Goal: Information Seeking & Learning: Learn about a topic

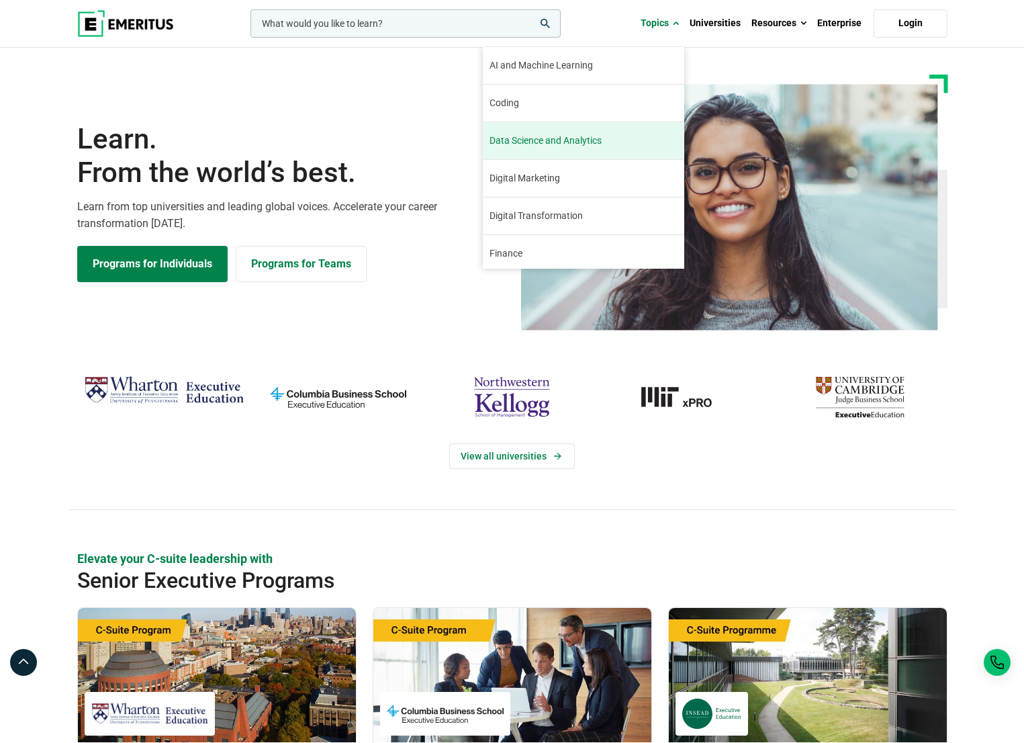
scroll to position [154, 0]
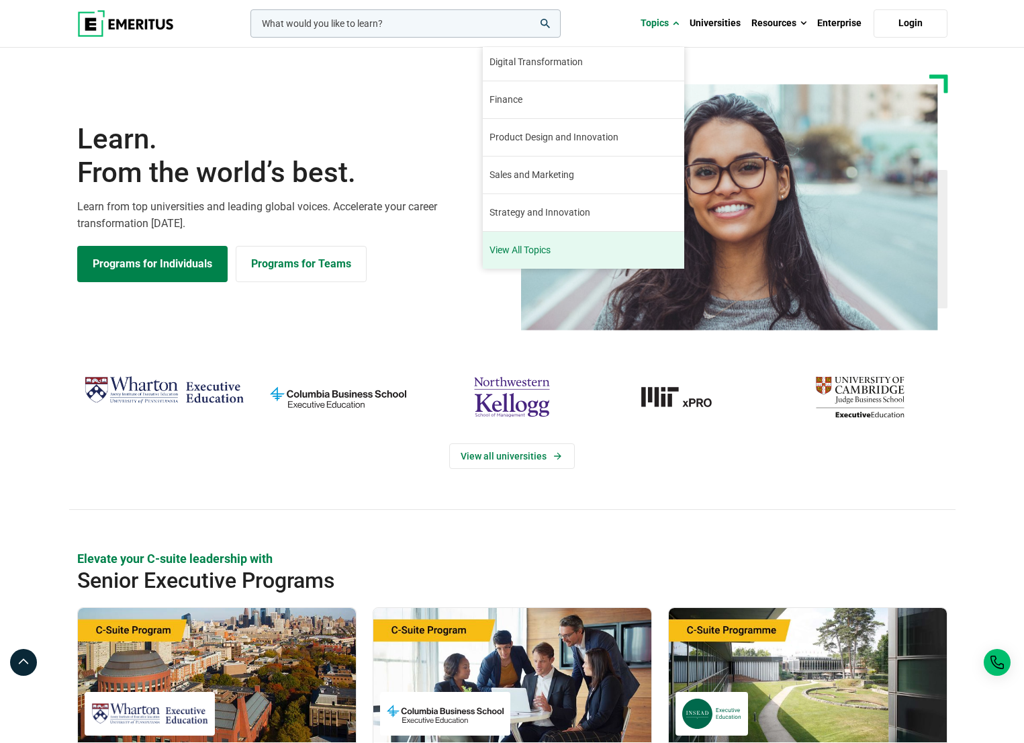
click at [533, 241] on link "View All Topics" at bounding box center [583, 250] width 201 height 37
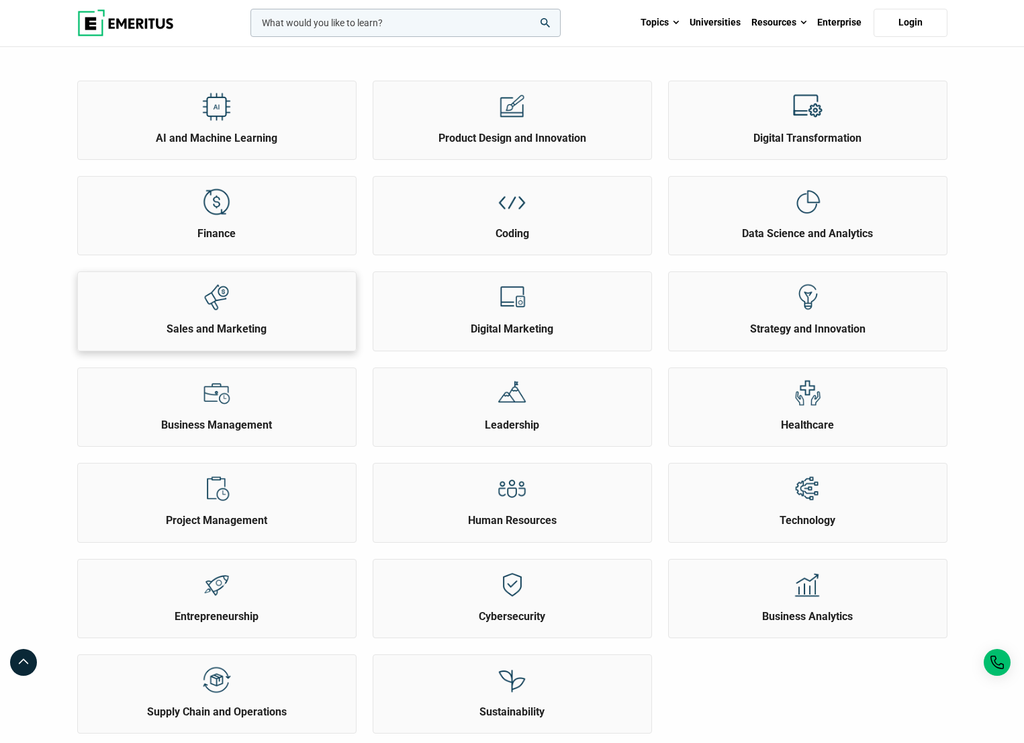
scroll to position [169, 0]
click at [508, 217] on div at bounding box center [512, 201] width 50 height 50
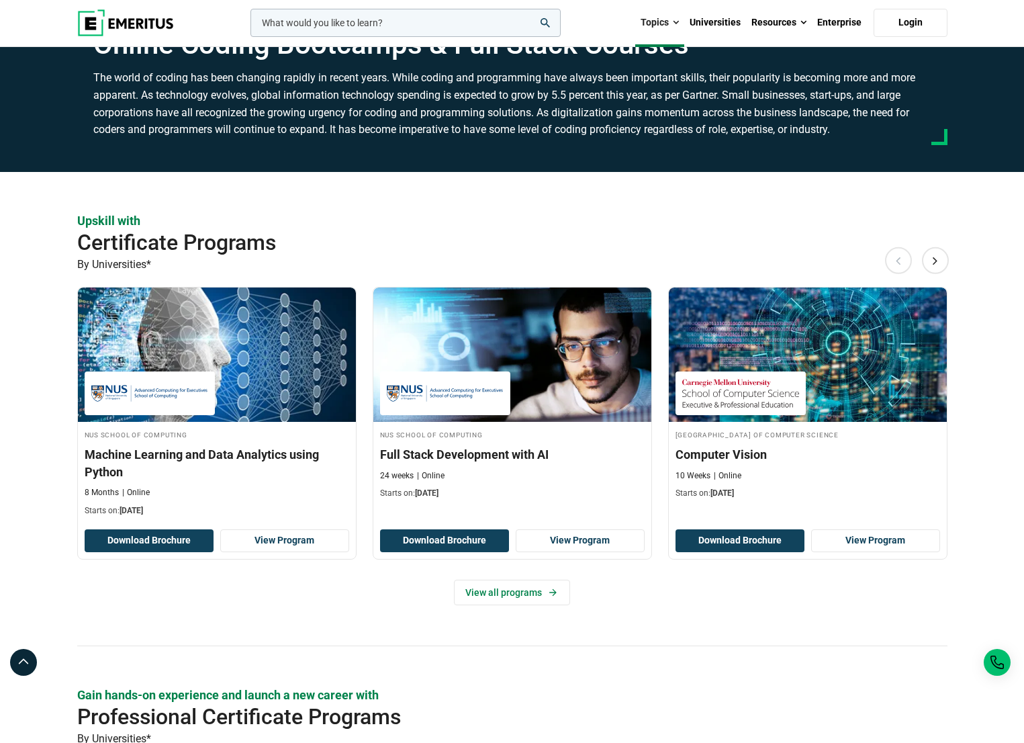
scroll to position [96, 0]
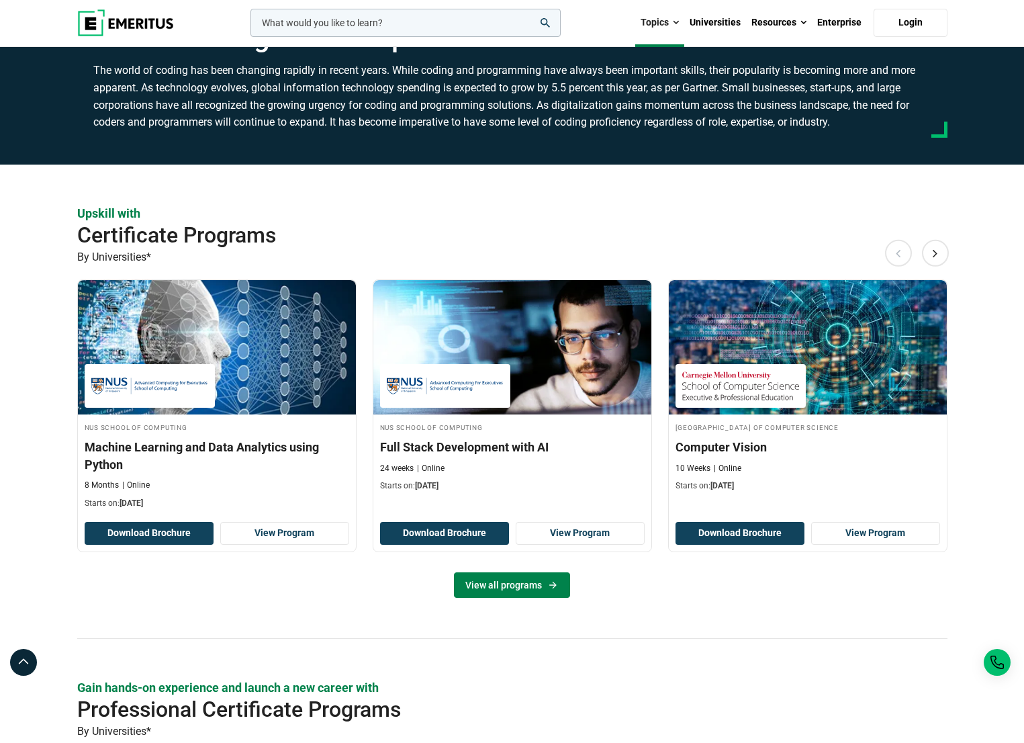
click at [487, 580] on link "View all programs" at bounding box center [512, 585] width 116 height 26
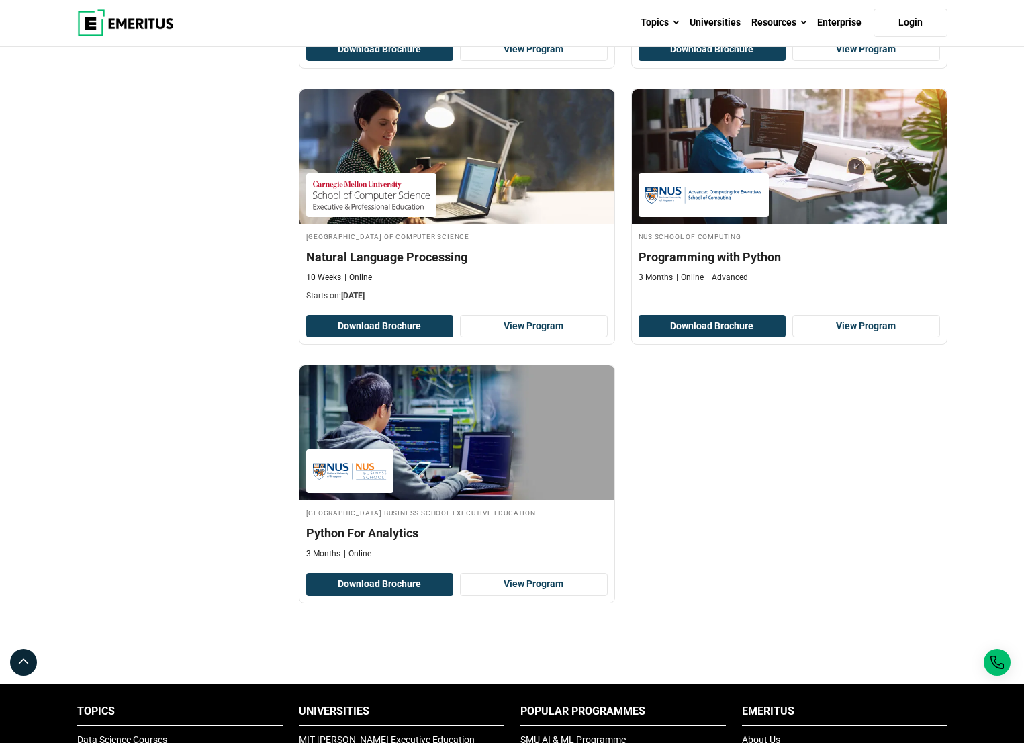
scroll to position [707, 0]
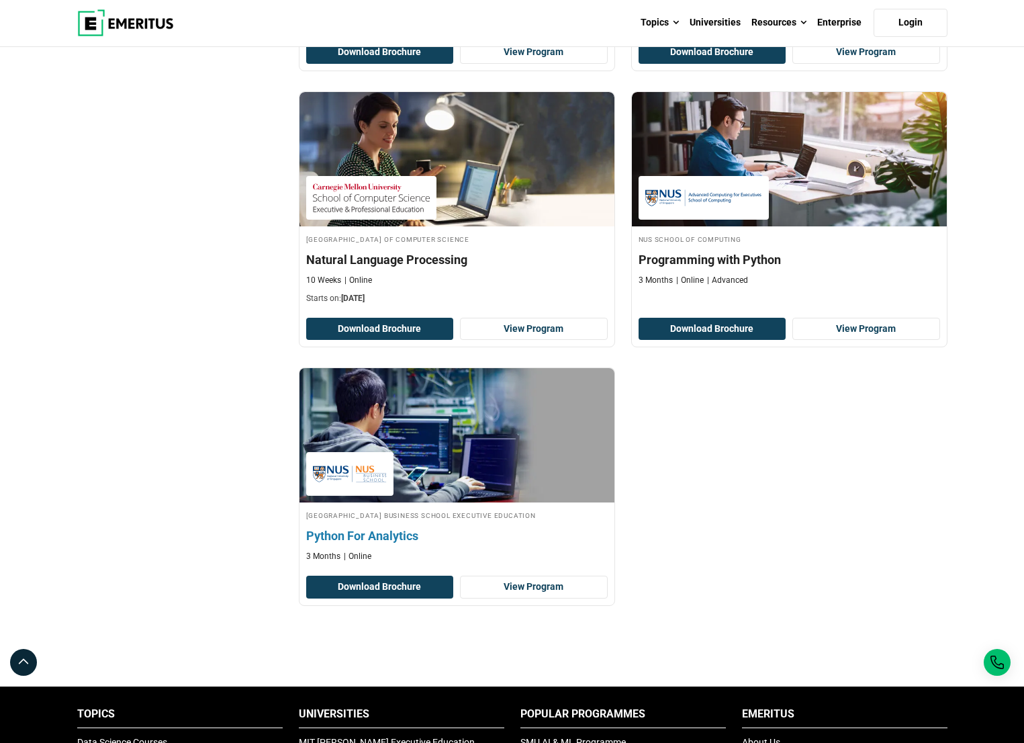
click at [365, 535] on h4 "Python For Analytics" at bounding box center [456, 535] width 301 height 17
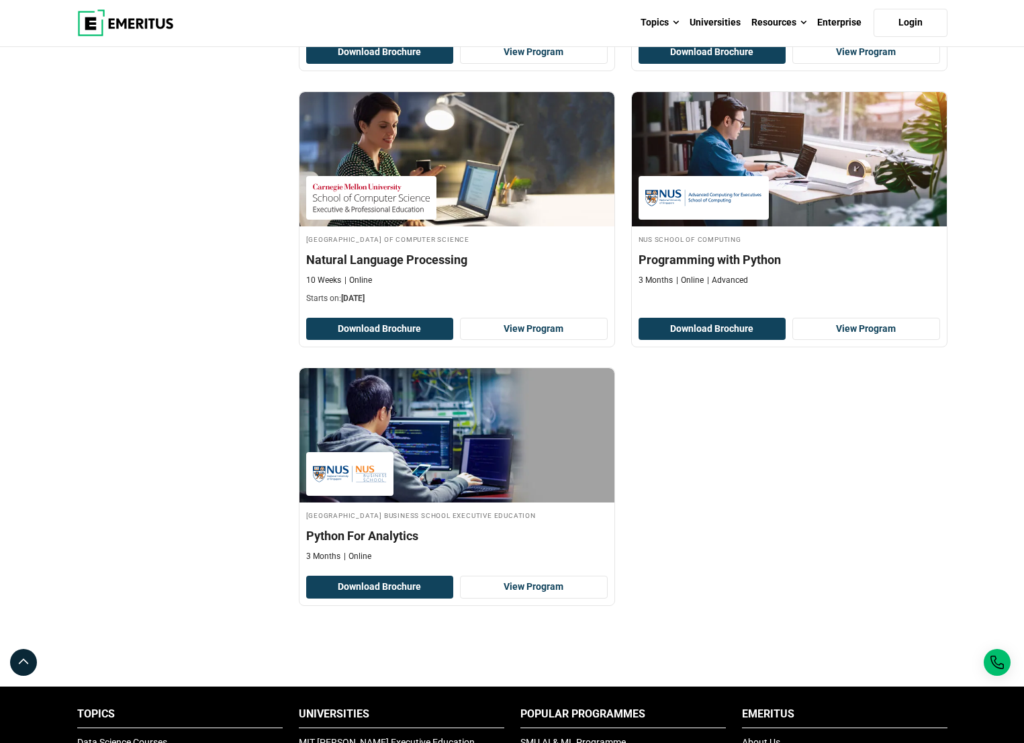
scroll to position [0, 0]
